Goal: Transaction & Acquisition: Purchase product/service

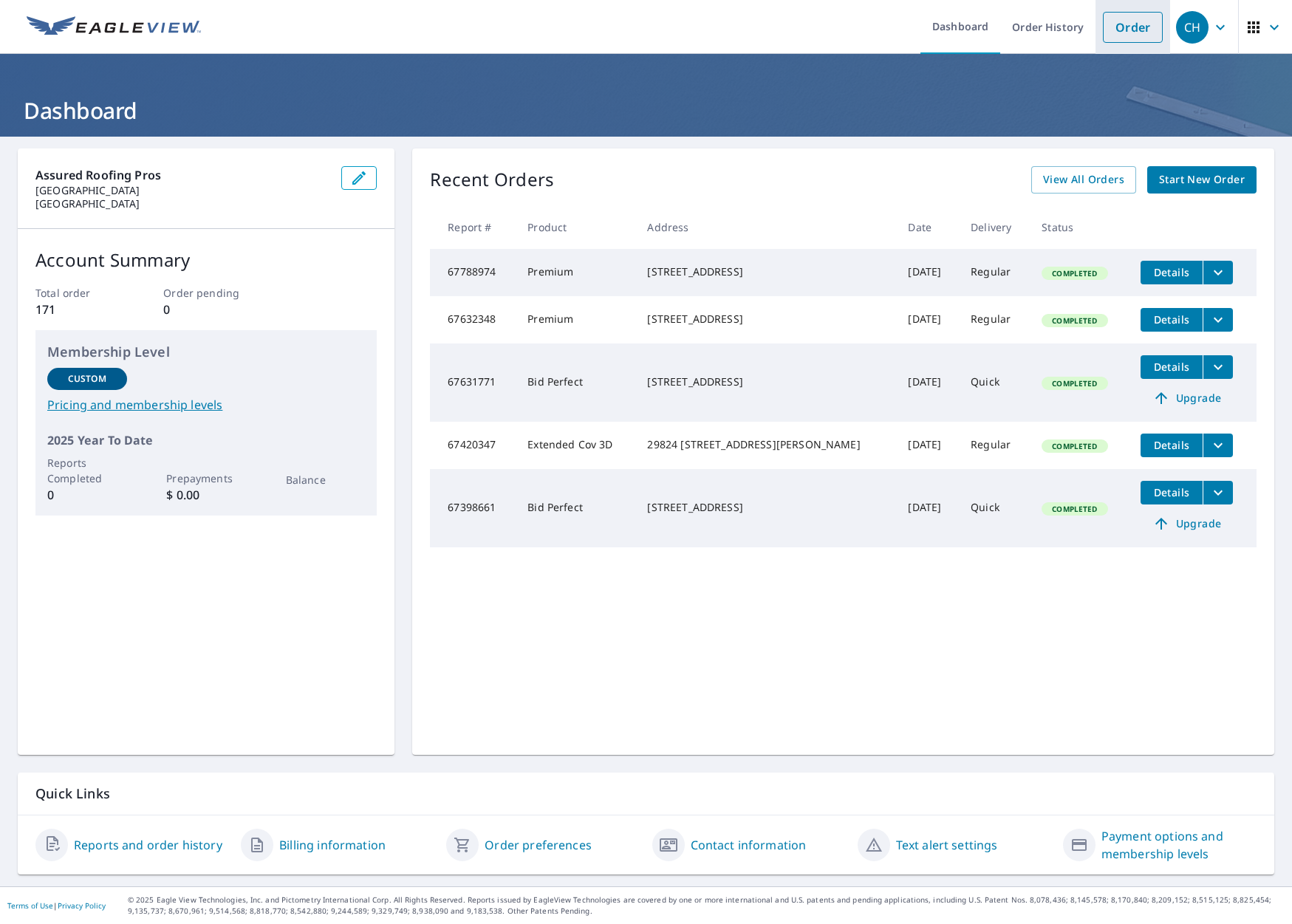
click at [1124, 29] on link "Order" at bounding box center [1132, 27] width 60 height 31
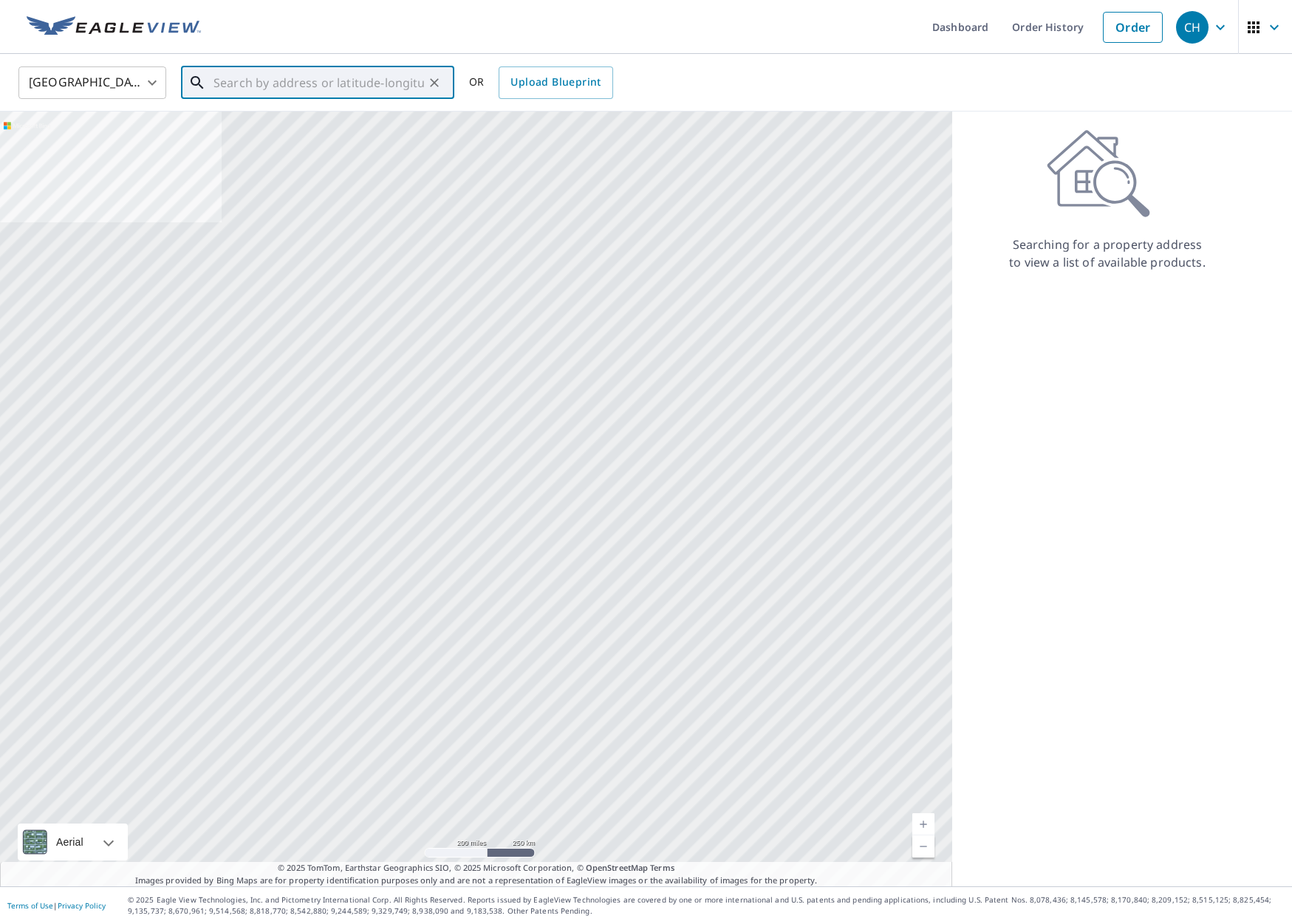
click at [298, 84] on input "text" at bounding box center [319, 83] width 211 height 41
paste input "548 [PERSON_NAME] Dr, Pacific Palisades."
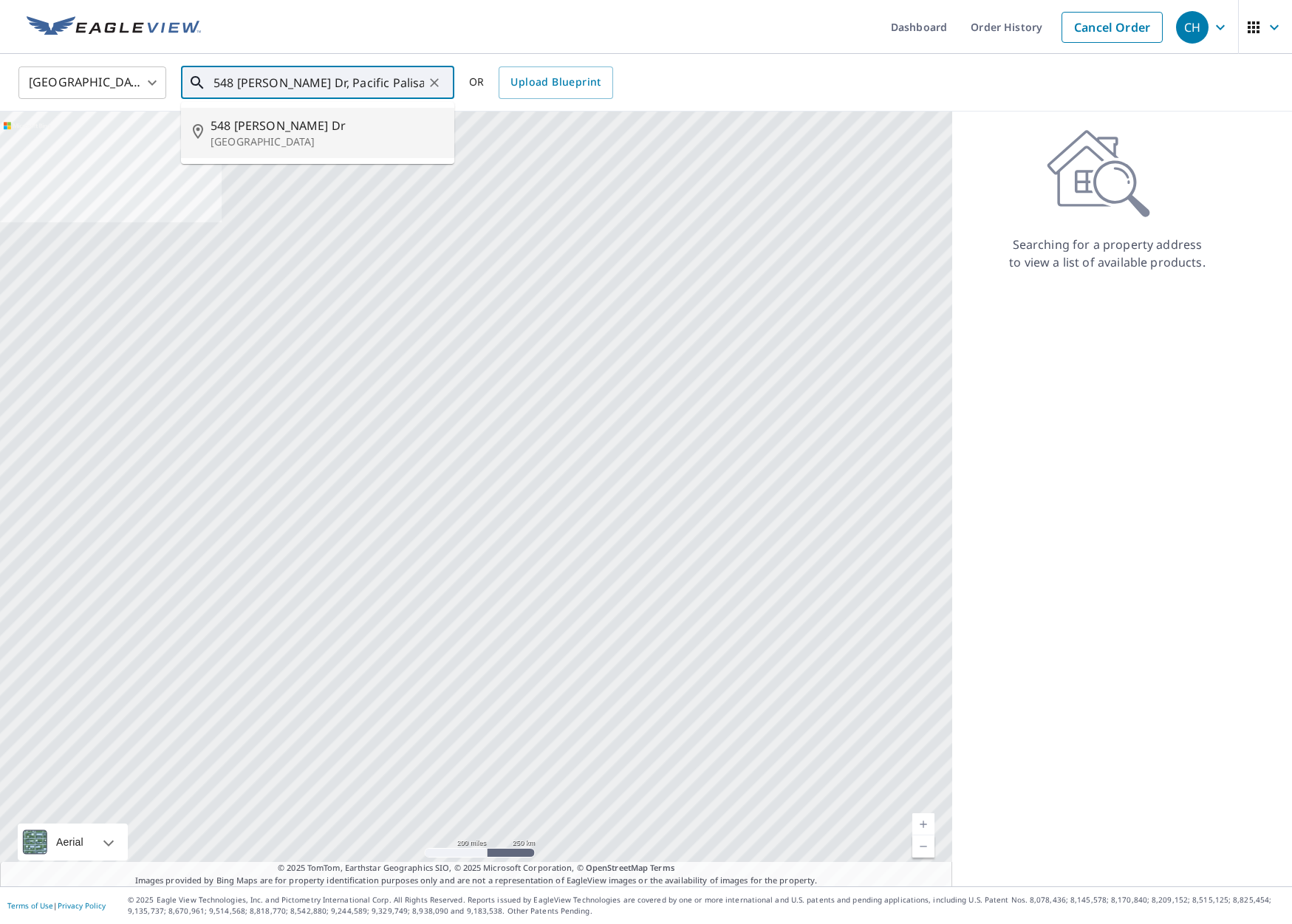
click at [307, 128] on span "548 [PERSON_NAME] Dr" at bounding box center [326, 125] width 231 height 18
type input "[STREET_ADDRESS][PERSON_NAME][PERSON_NAME]"
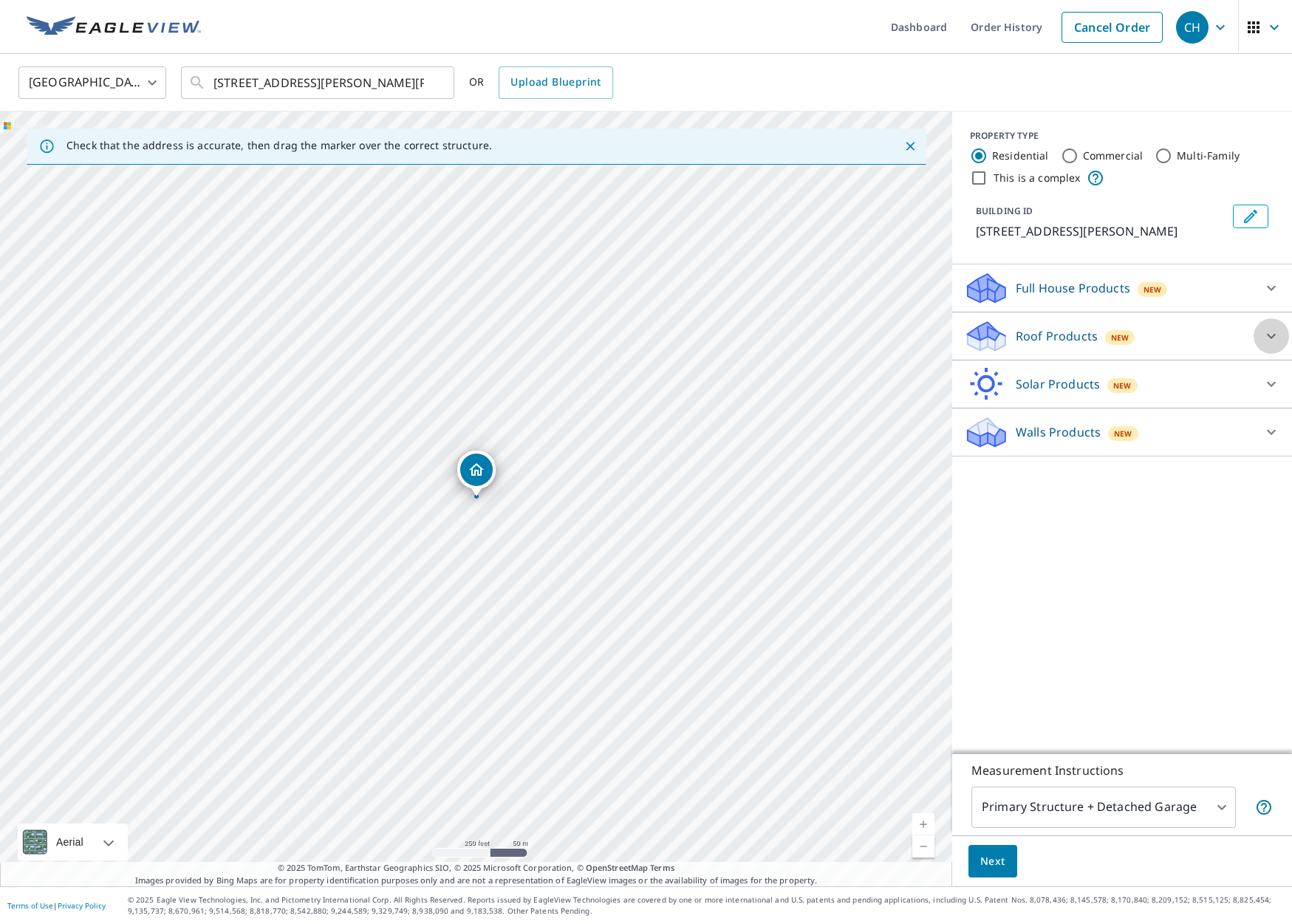
click at [1274, 335] on icon at bounding box center [1271, 336] width 9 height 5
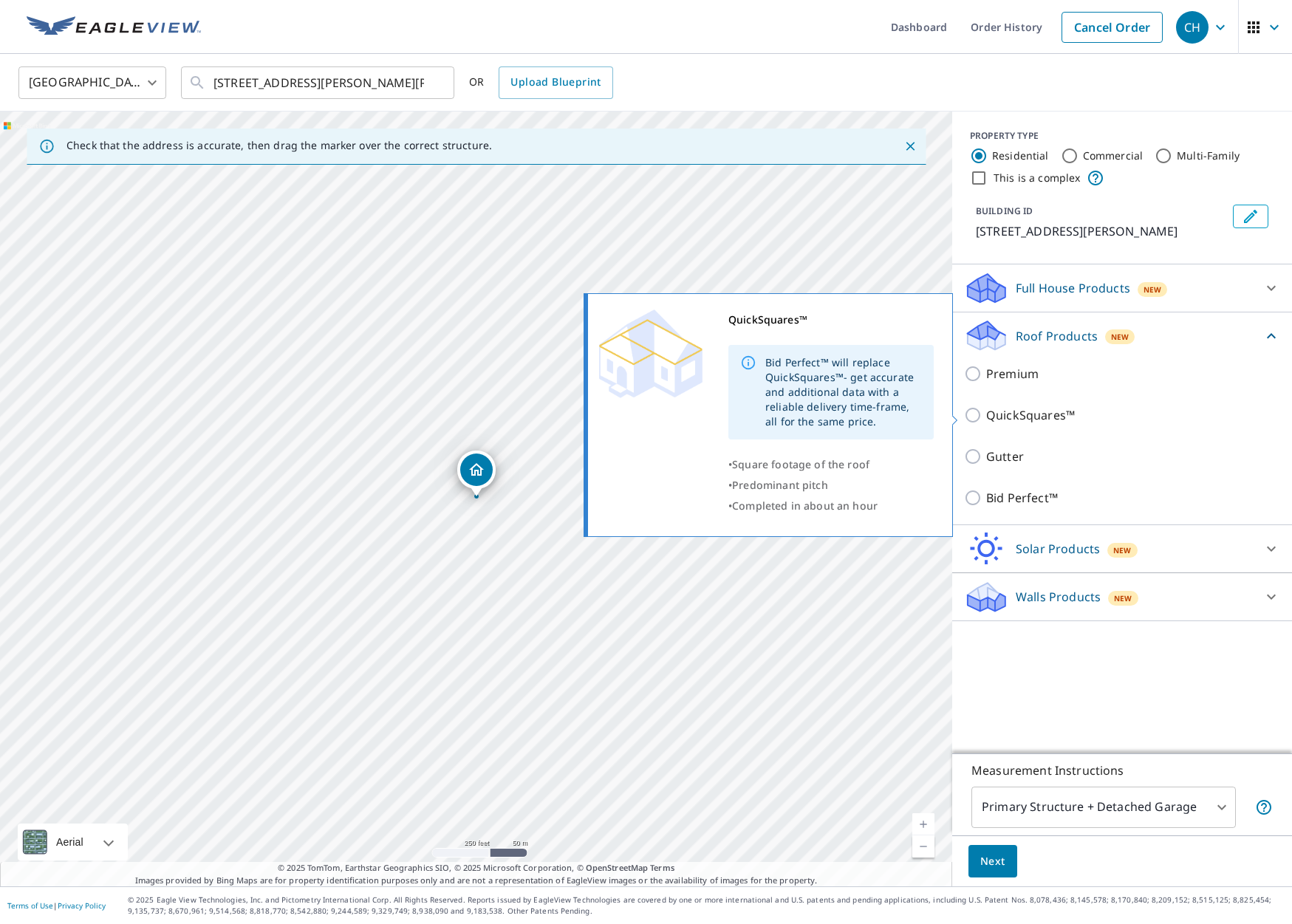
click at [970, 414] on input "QuickSquares™" at bounding box center [975, 415] width 22 height 18
checkbox input "true"
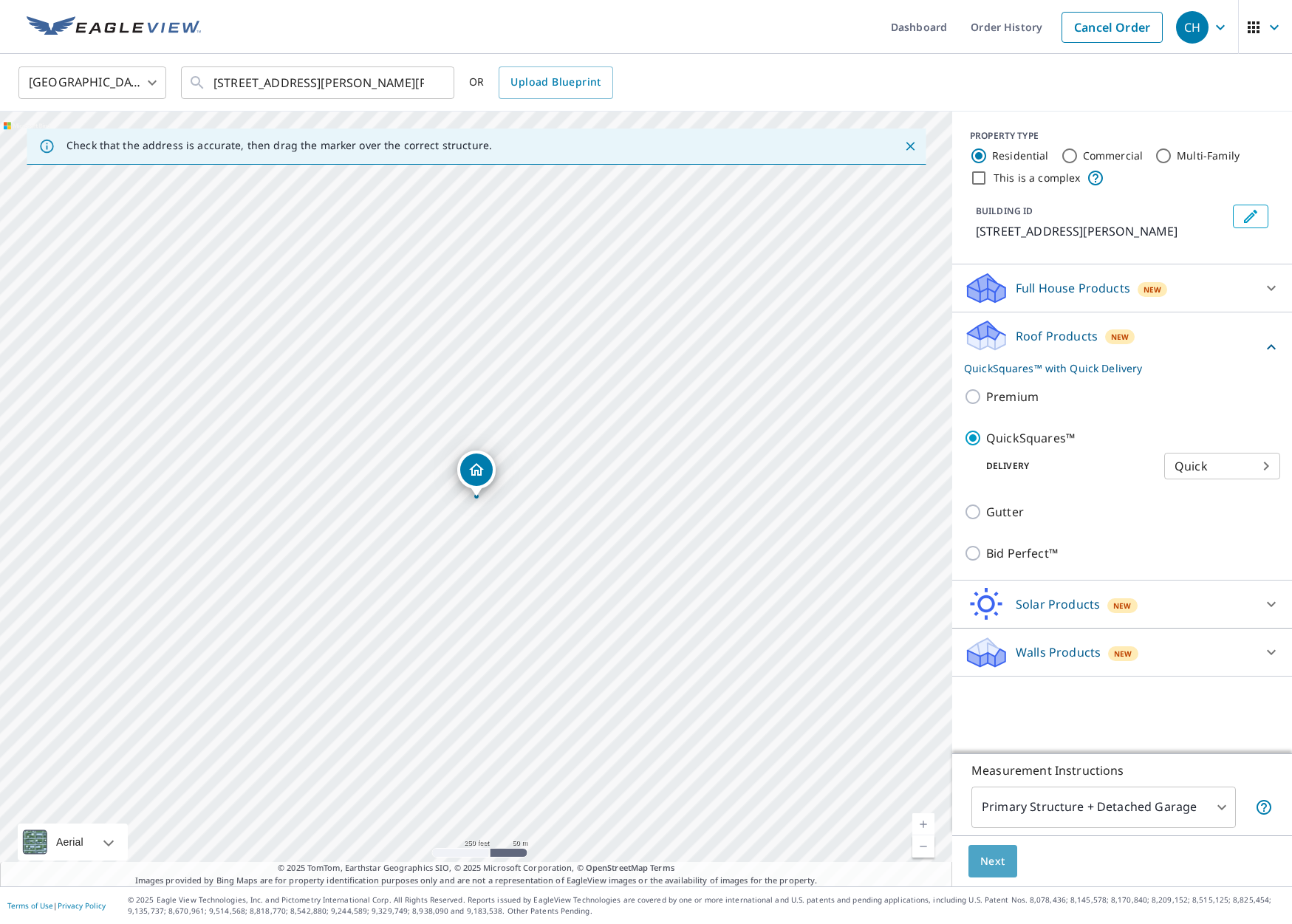
click at [992, 860] on span "Next" at bounding box center [993, 861] width 25 height 19
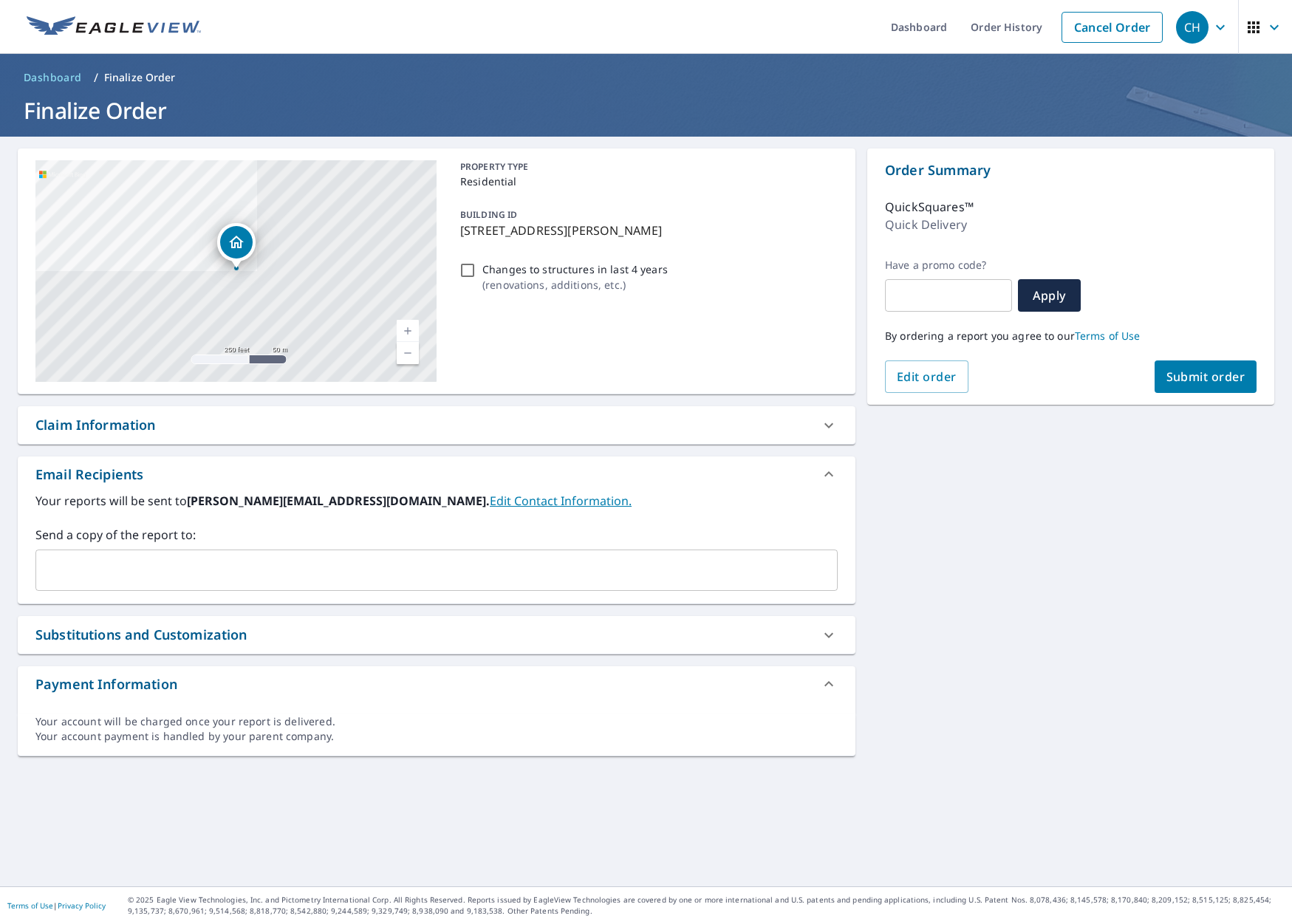
click at [1190, 378] on span "Submit order" at bounding box center [1205, 376] width 79 height 17
